Goal: Transaction & Acquisition: Download file/media

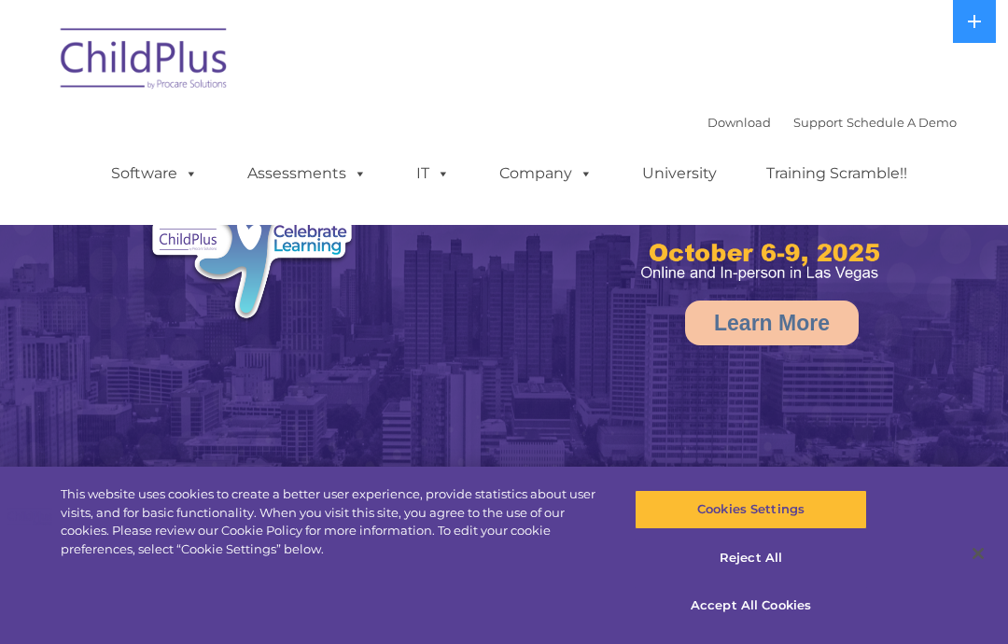
select select "MEDIUM"
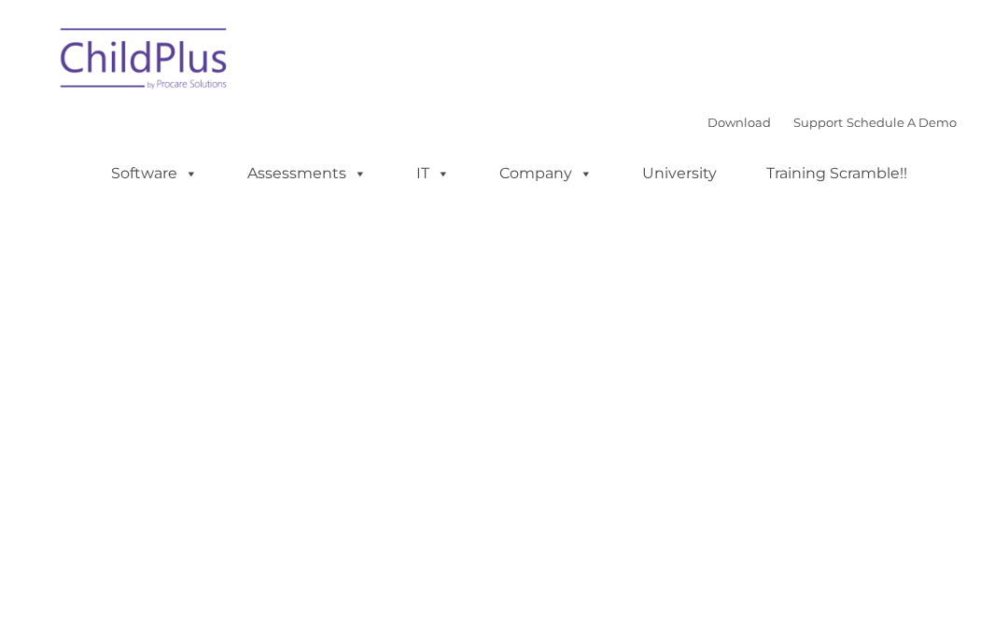
type input ""
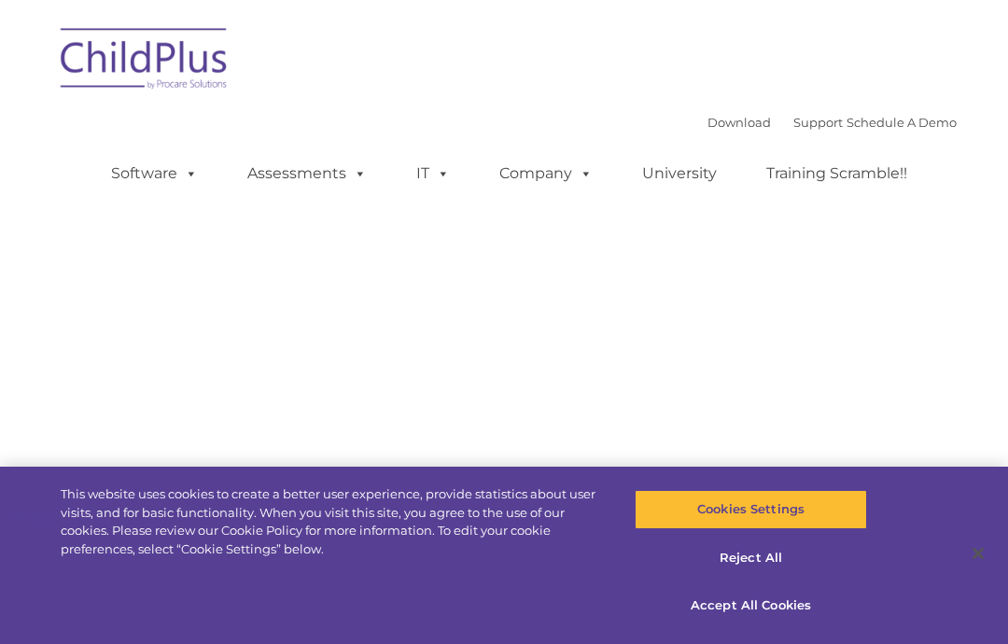
type input ""
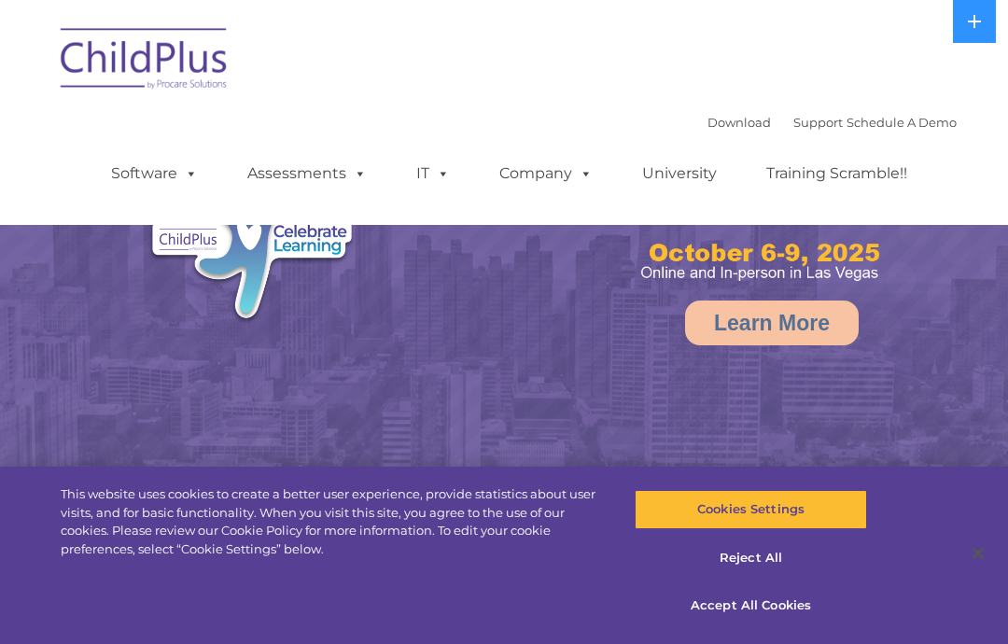
select select "MEDIUM"
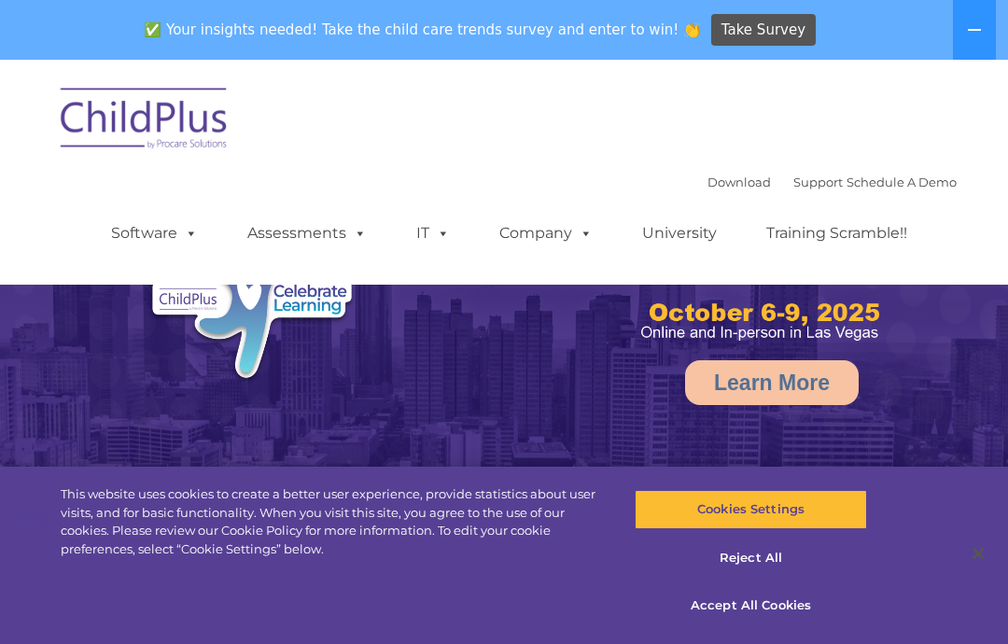
select select "MEDIUM"
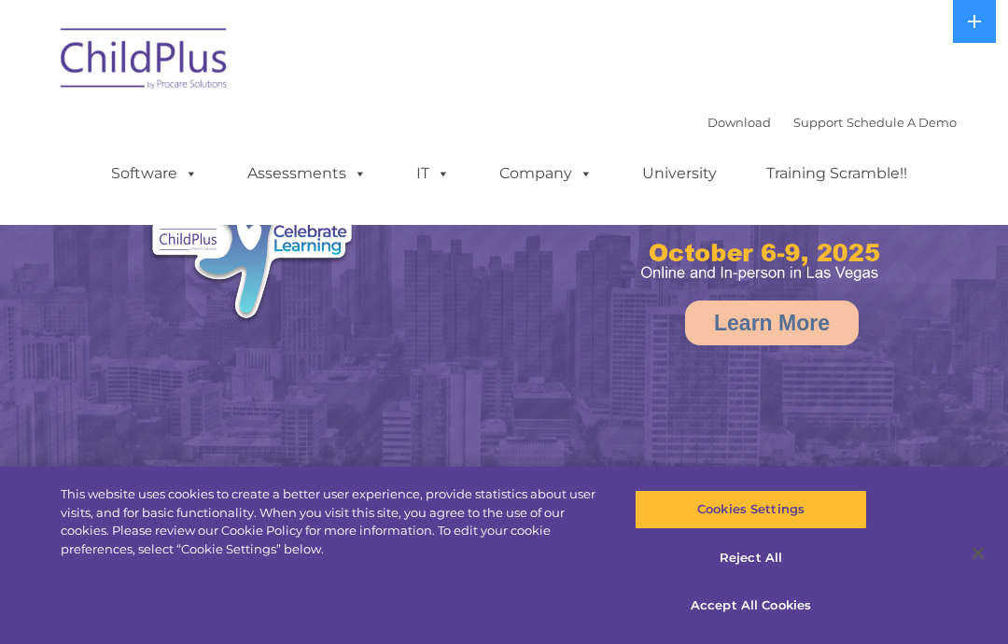
select select "MEDIUM"
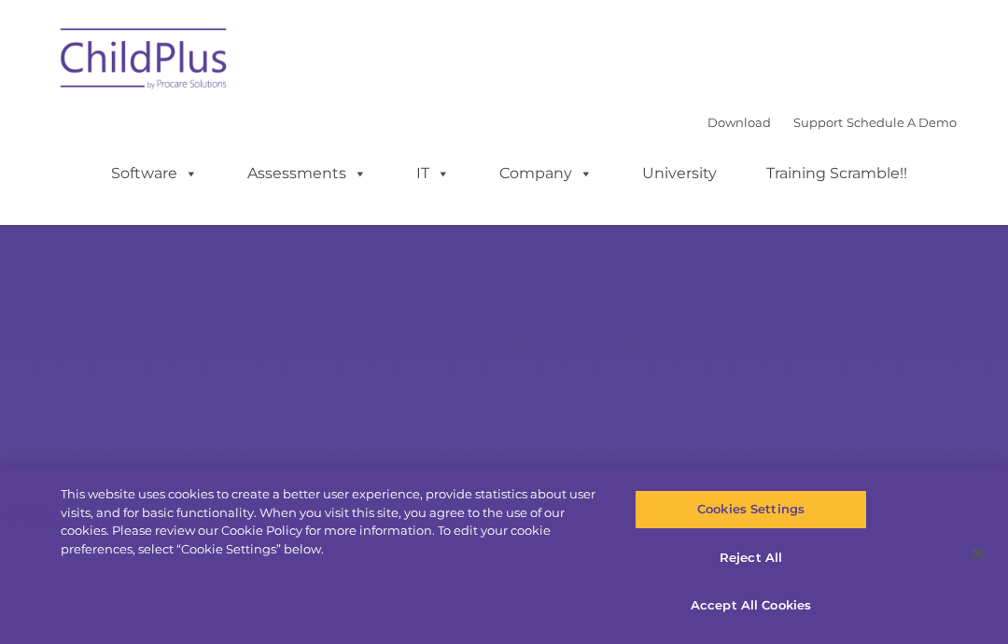
type input ""
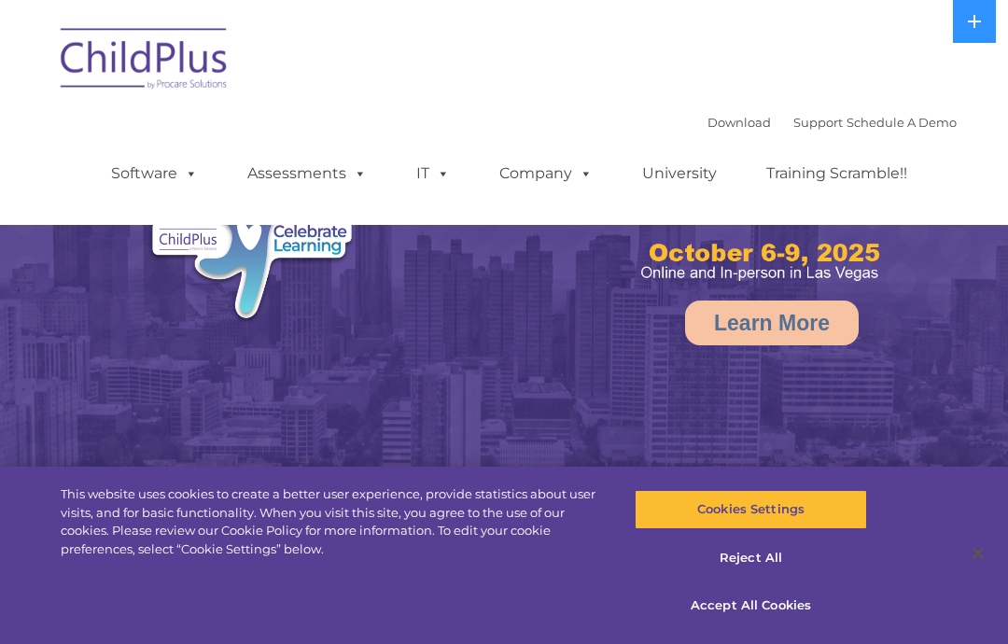
select select "MEDIUM"
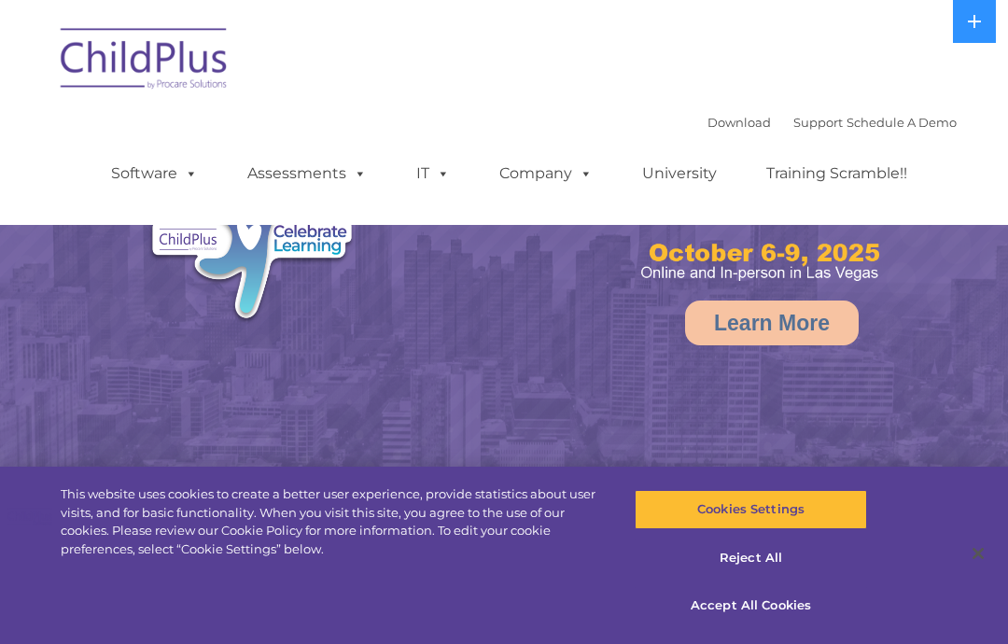
select select "MEDIUM"
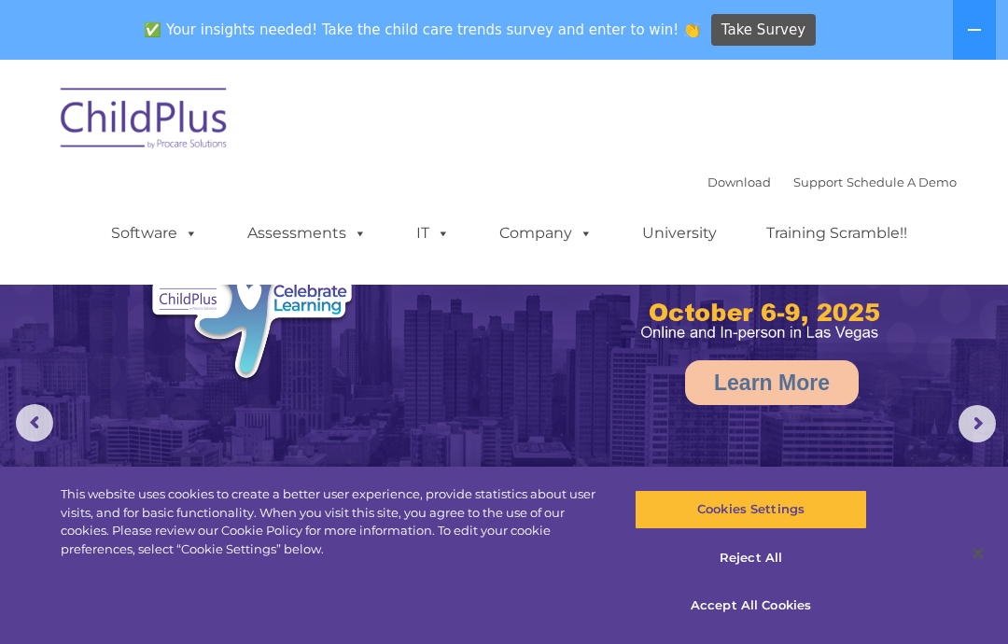
click at [161, 226] on link "Software" at bounding box center [154, 233] width 124 height 37
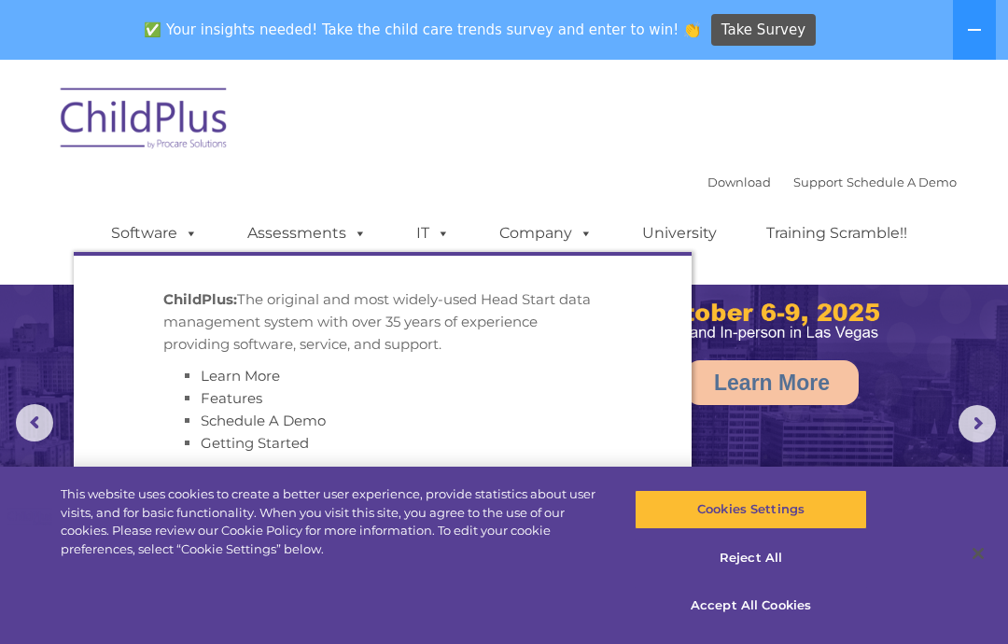
click at [117, 224] on link "Software" at bounding box center [154, 233] width 124 height 37
click at [307, 238] on link "Assessments" at bounding box center [307, 233] width 157 height 37
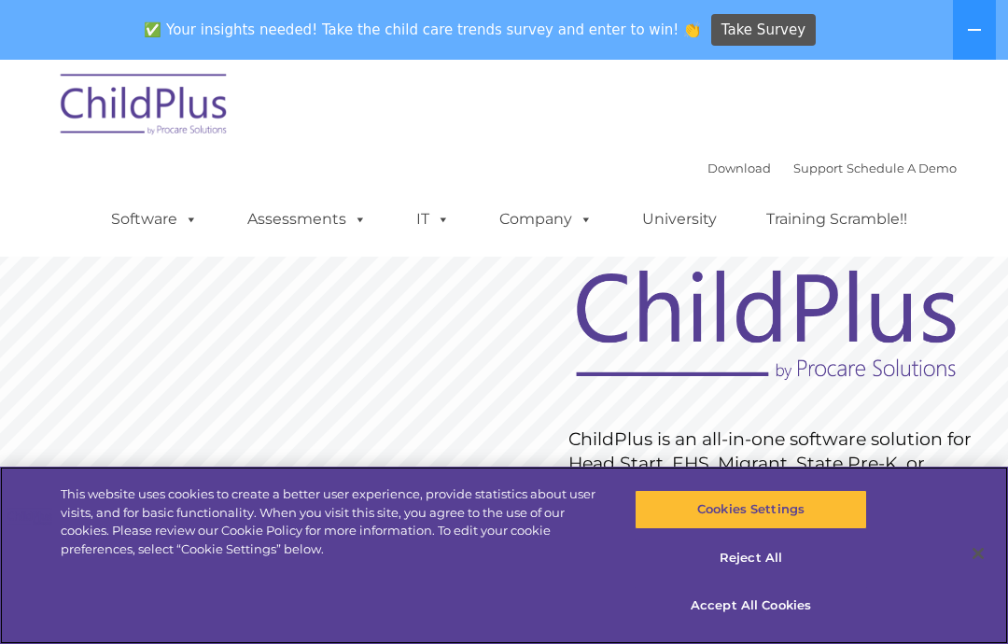
click at [803, 601] on button "Accept All Cookies" at bounding box center [750, 605] width 231 height 39
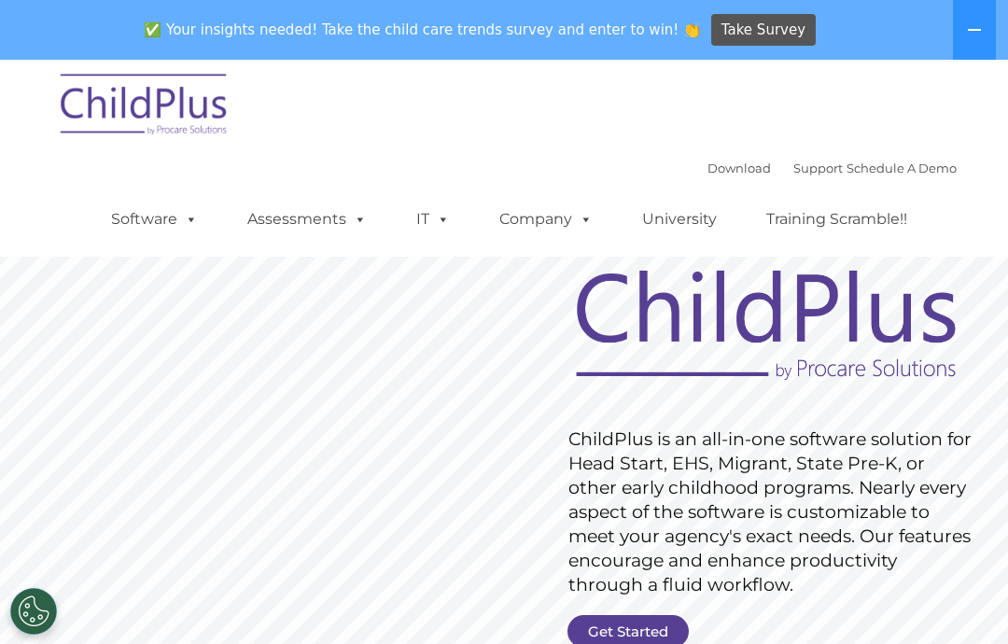
click at [723, 173] on link "Download" at bounding box center [738, 168] width 63 height 15
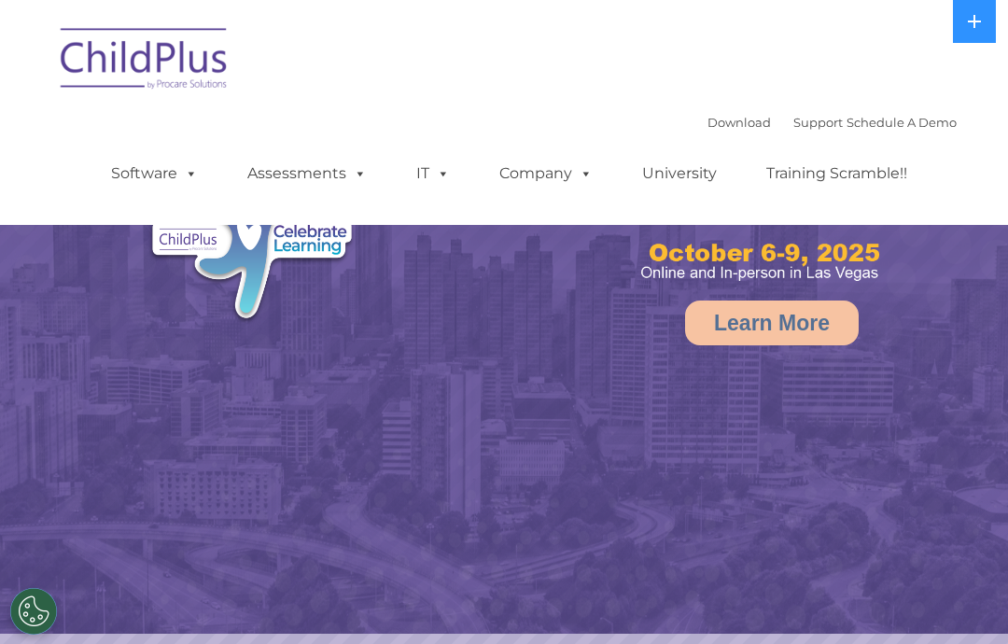
select select "MEDIUM"
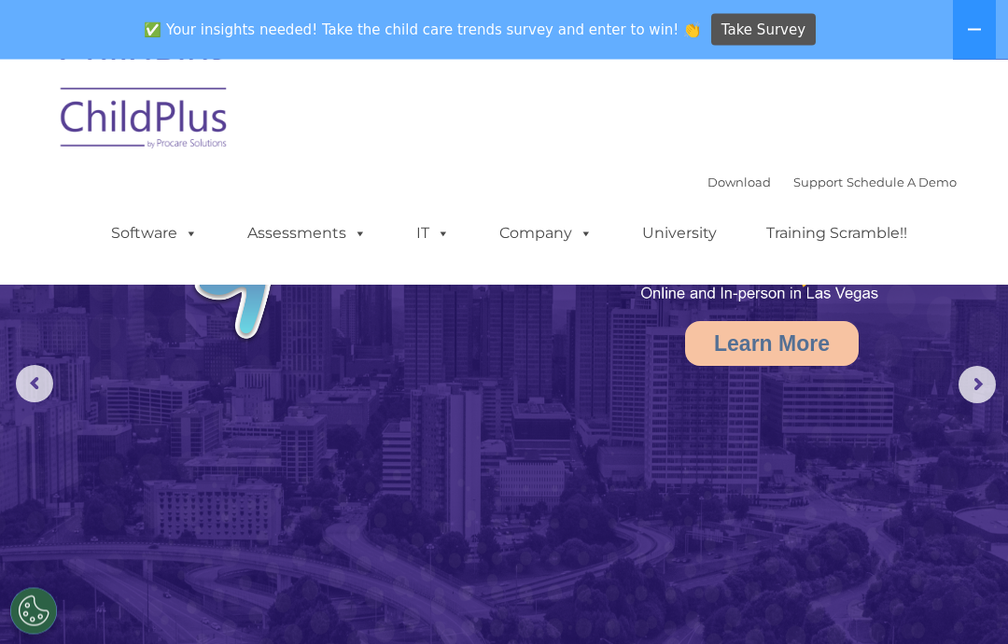
scroll to position [41, 0]
click at [348, 231] on span at bounding box center [356, 233] width 21 height 18
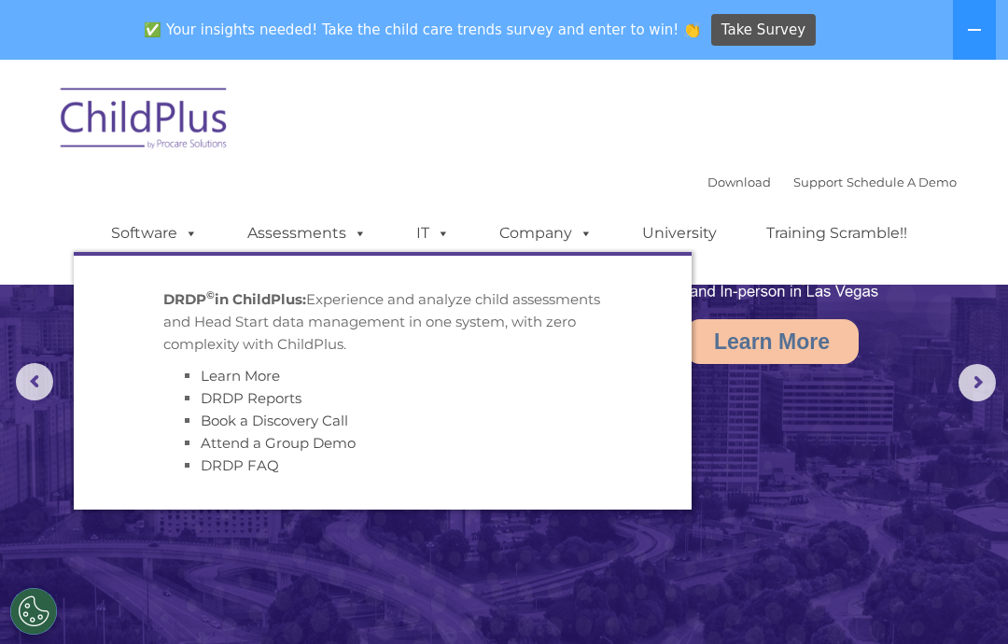
click at [446, 237] on span at bounding box center [439, 233] width 21 height 18
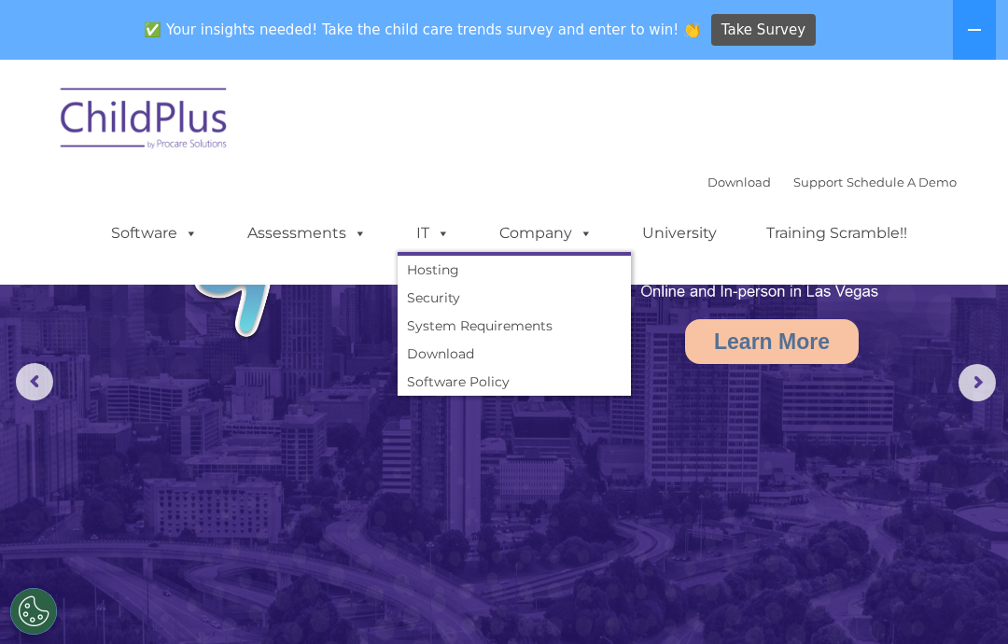
click at [177, 224] on span at bounding box center [187, 233] width 21 height 18
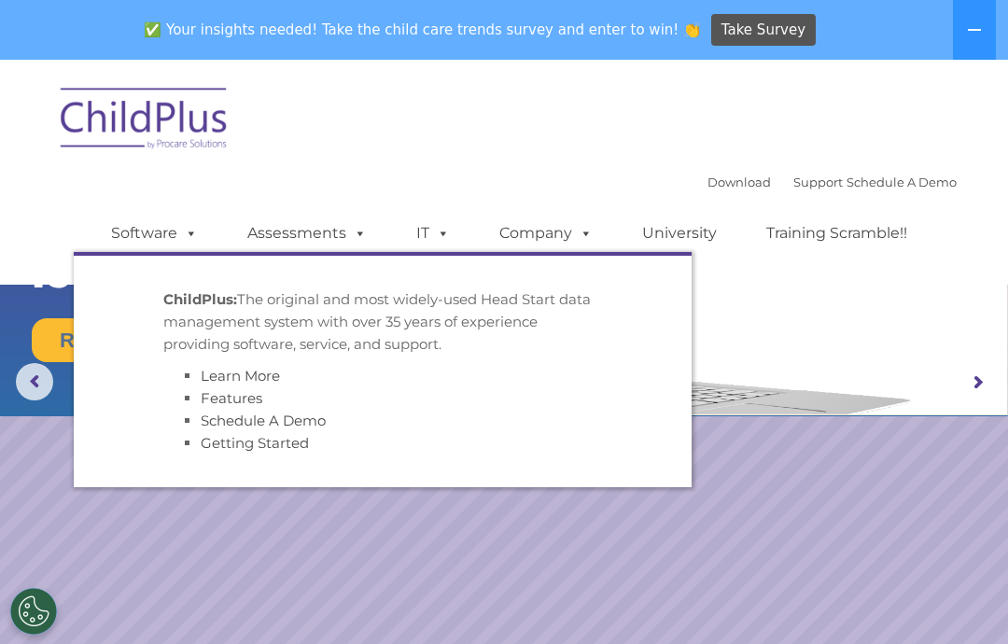
scroll to position [0, 0]
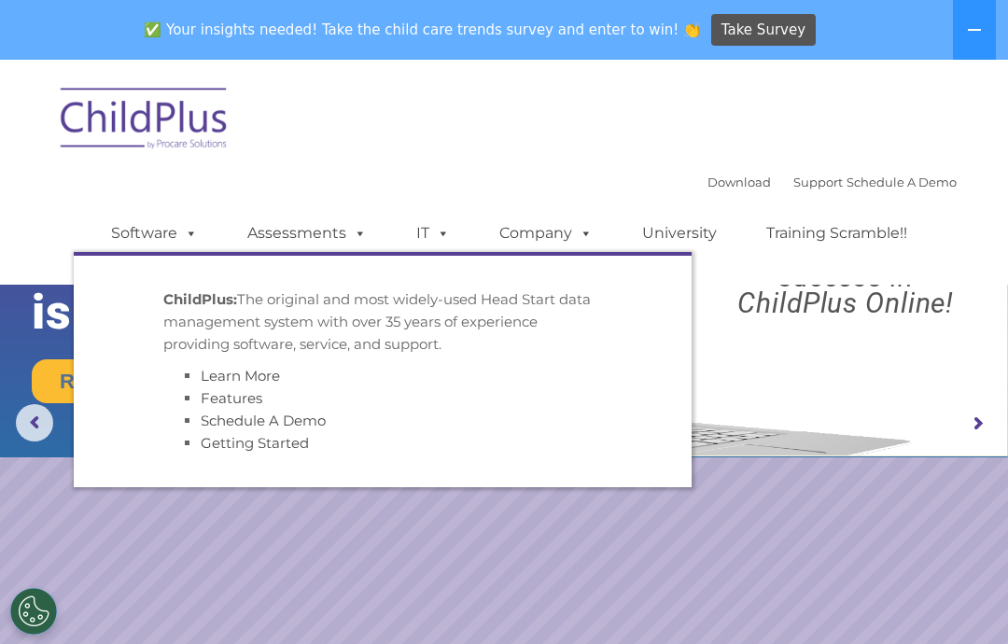
click at [682, 151] on div "Download Support | Schedule A Demo  MENU MENU Software ChildPlus: The original…" at bounding box center [503, 172] width 905 height 197
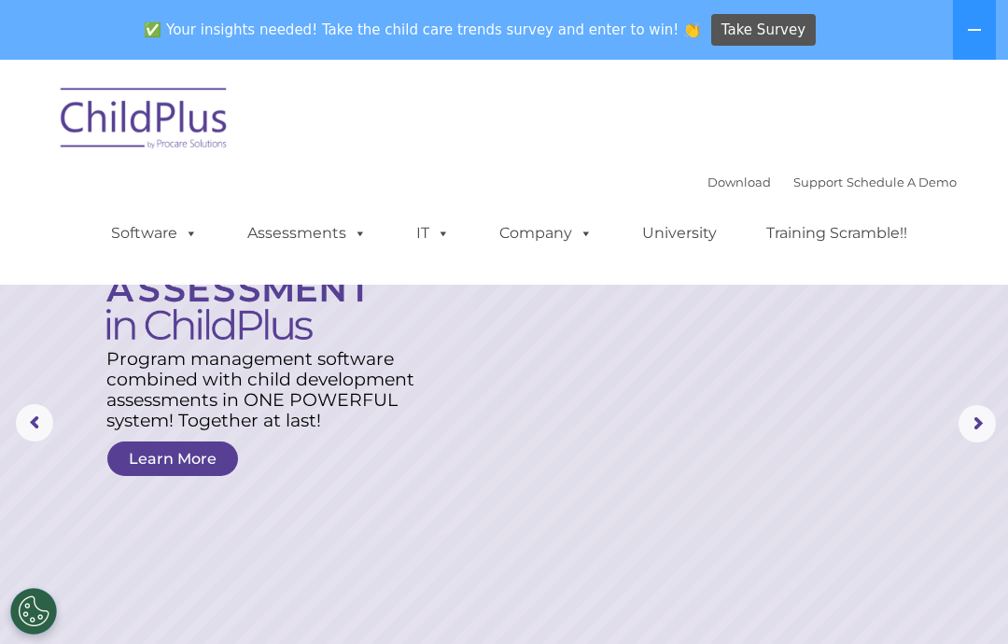
click at [161, 240] on link "Software" at bounding box center [154, 233] width 124 height 37
click at [303, 188] on div "Download Support | Schedule A Demo  MENU MENU Software ChildPlus: The original…" at bounding box center [515, 219] width 883 height 103
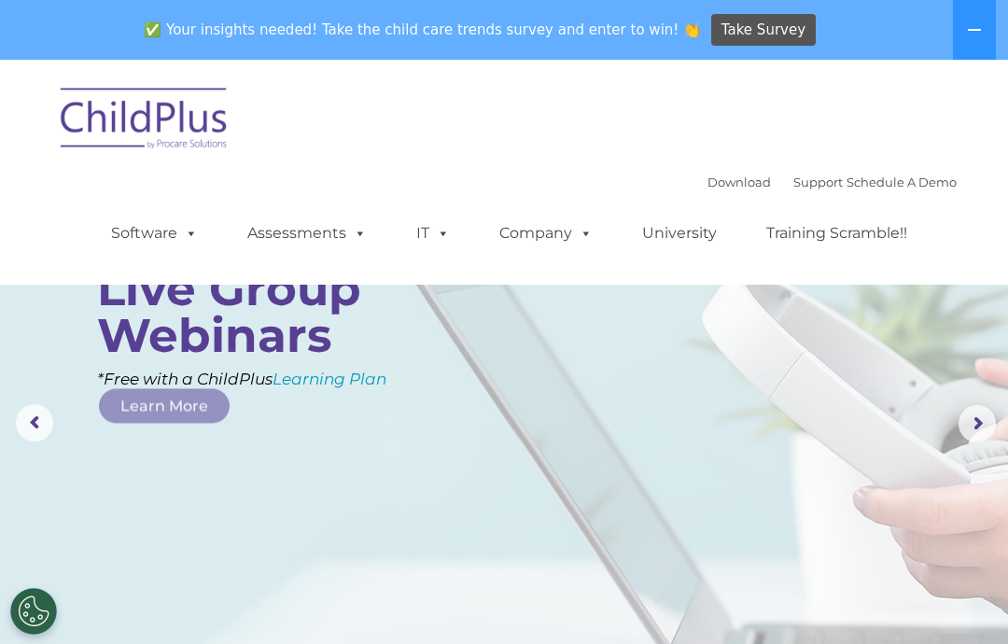
click at [315, 235] on link "Assessments" at bounding box center [307, 233] width 157 height 37
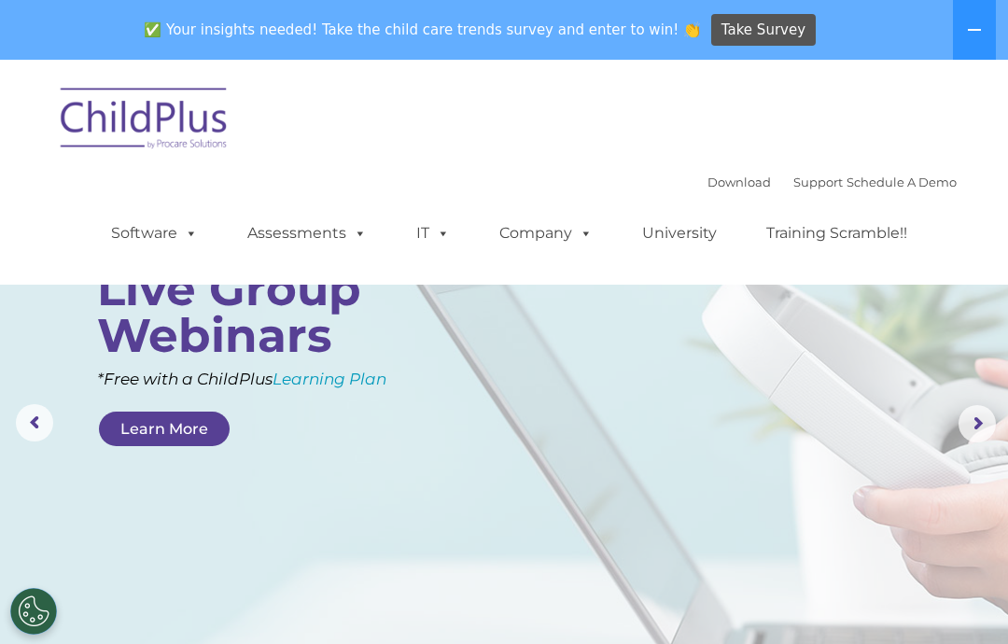
click at [372, 161] on div "Download Support | Schedule A Demo  MENU MENU Software ChildPlus: The original…" at bounding box center [503, 172] width 905 height 197
click at [550, 230] on link "Company" at bounding box center [546, 233] width 131 height 37
click at [292, 273] on nav "Download Support | Schedule A Demo  MENU MENU Software ChildPlus: The original…" at bounding box center [504, 172] width 1008 height 225
click at [180, 226] on span at bounding box center [187, 233] width 21 height 18
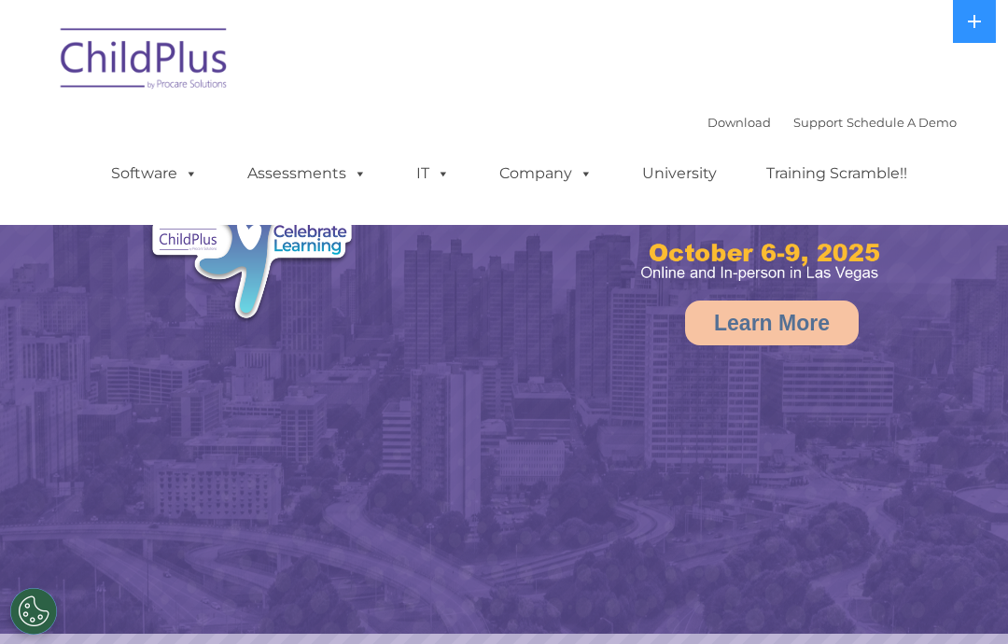
select select "MEDIUM"
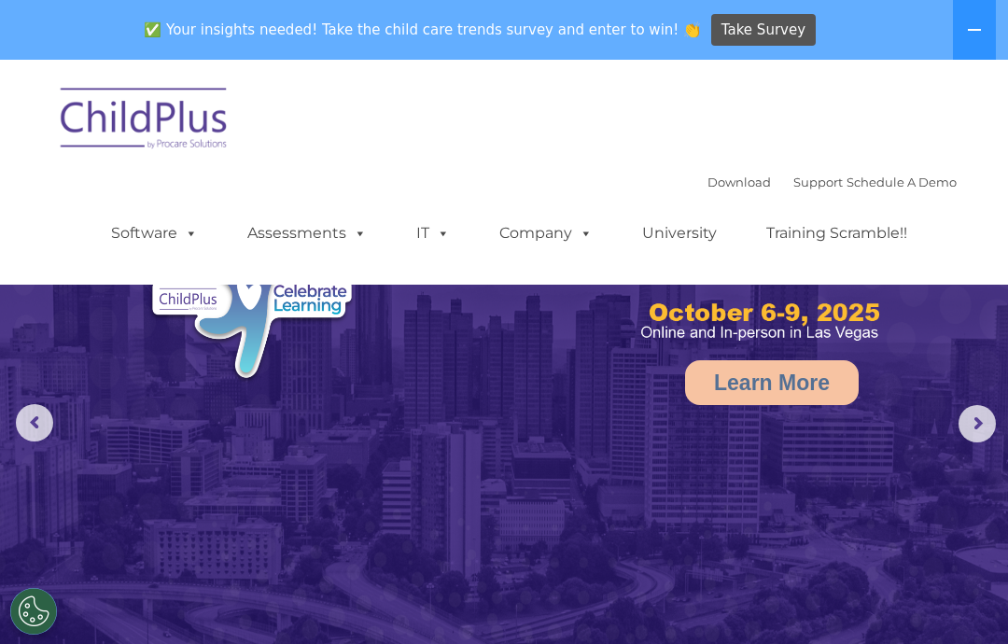
click at [731, 187] on link "Download" at bounding box center [738, 182] width 63 height 15
